Goal: Check status: Check status

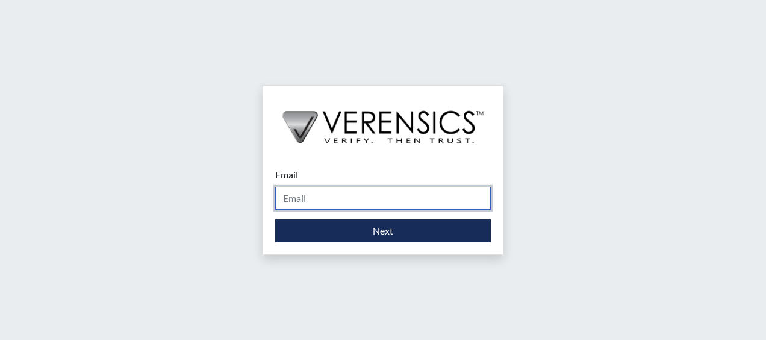
click at [320, 199] on input "Email" at bounding box center [383, 198] width 216 height 23
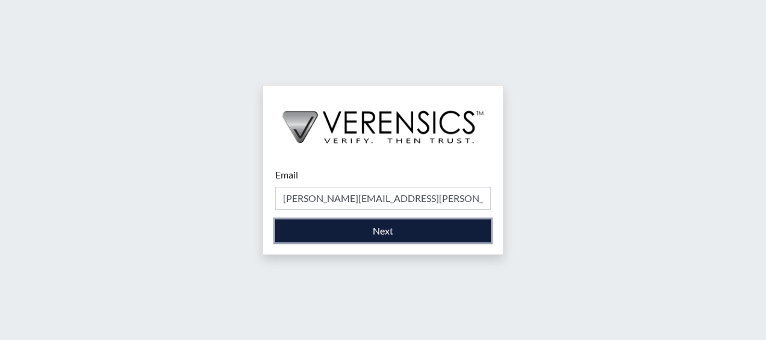
click at [400, 228] on button "Next" at bounding box center [383, 230] width 216 height 23
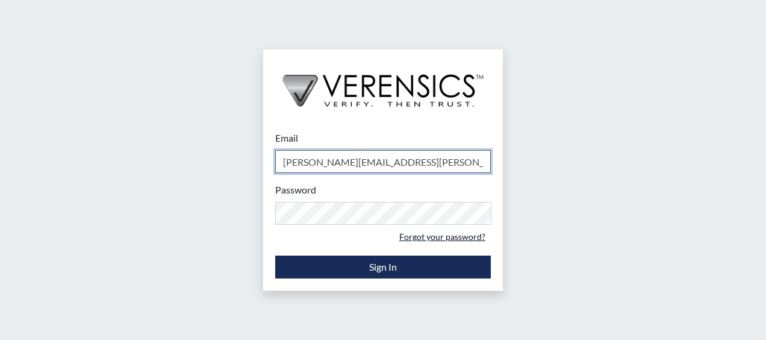
type input "[PERSON_NAME][EMAIL_ADDRESS][PERSON_NAME][DOMAIN_NAME]"
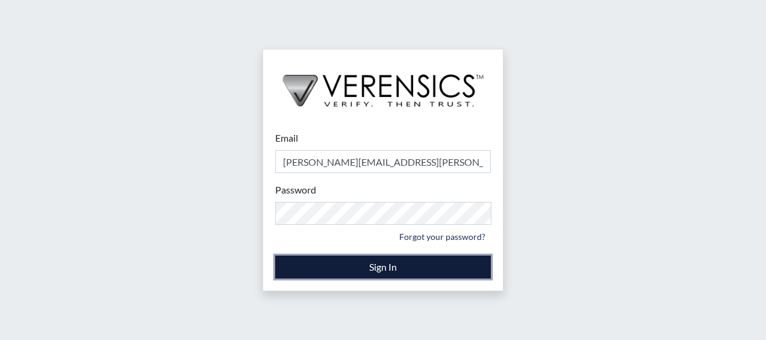
click at [391, 263] on button "Sign In" at bounding box center [383, 266] width 216 height 23
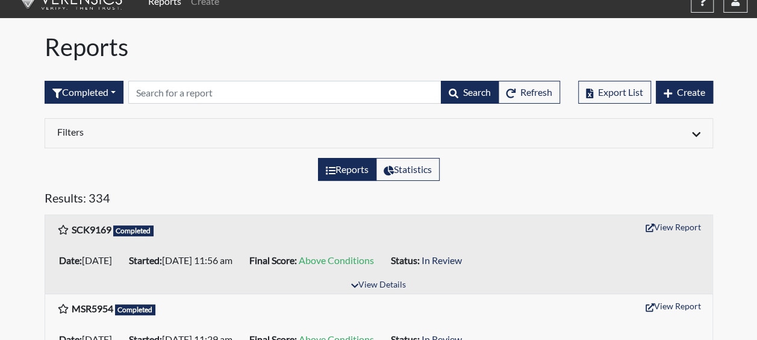
scroll to position [60, 0]
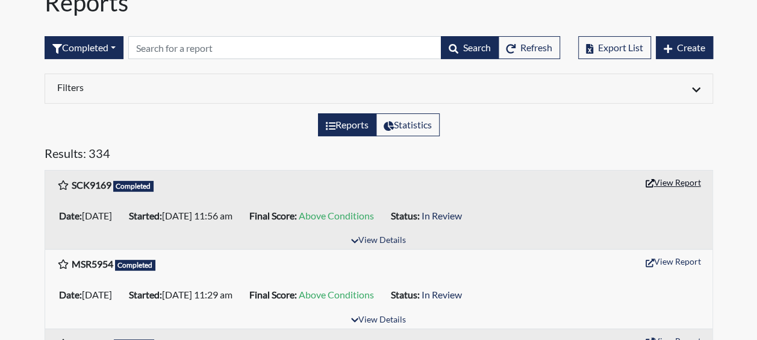
click at [678, 183] on button "View Report" at bounding box center [673, 182] width 66 height 19
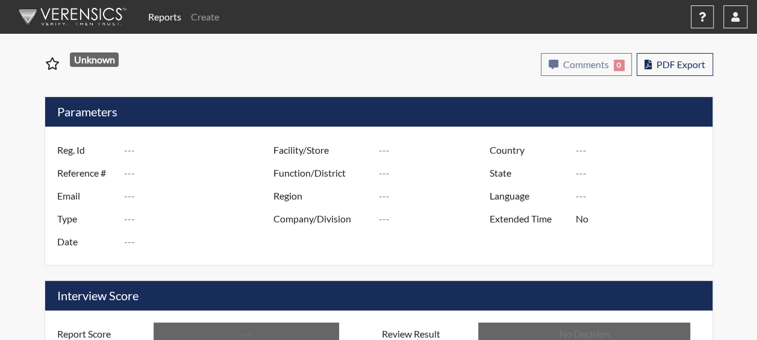
type input "SCK9169"
type input "51392"
type input "---"
type input "Corrections Pre-Employment"
type input "[DATE]"
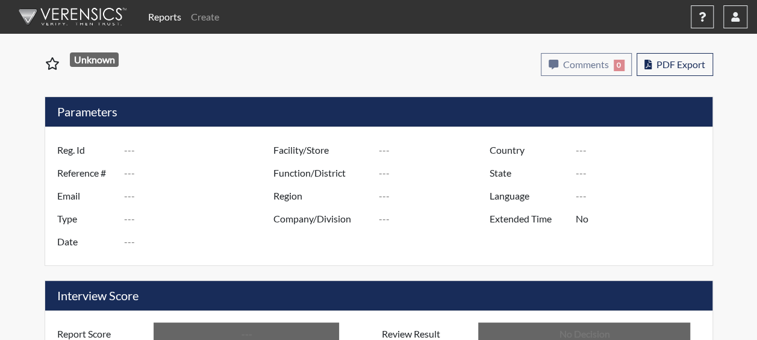
type input "Dodge SP"
type input "[GEOGRAPHIC_DATA]"
type input "[US_STATE]"
type input "English"
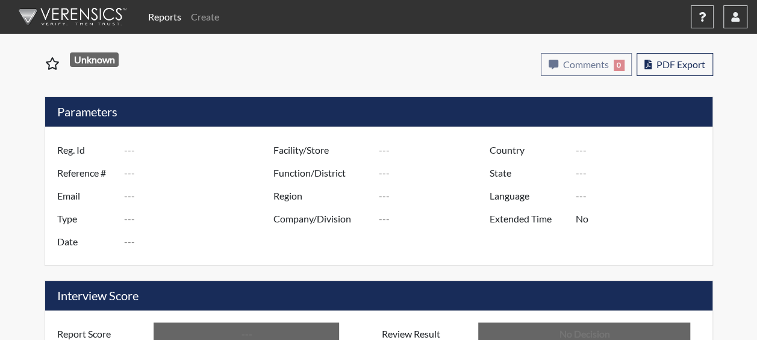
type input "Above Conditions"
type input "In Review"
